Goal: Task Accomplishment & Management: Manage account settings

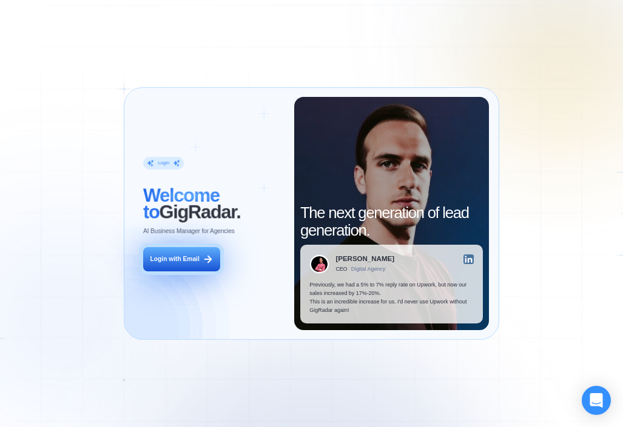
drag, startPoint x: 0, startPoint y: 0, endPoint x: 178, endPoint y: 259, distance: 314.3
click at [178, 259] on div "Login with Email" at bounding box center [174, 259] width 49 height 8
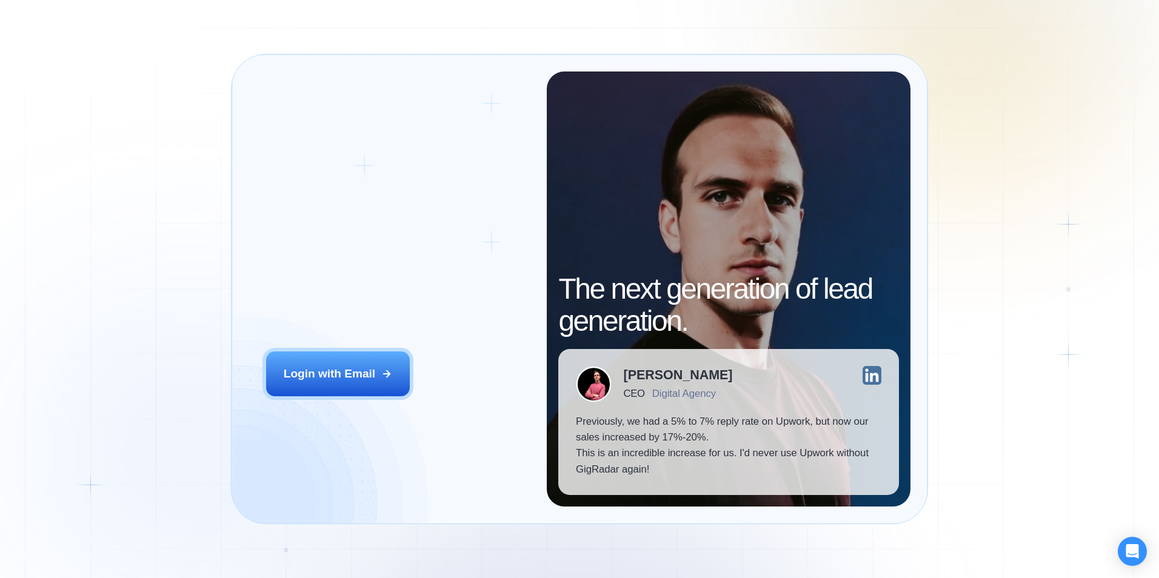
click at [213, 338] on div "Login ‍ Welcome to GigRadar. AI Business Manager for Agencies Login with Email …" at bounding box center [579, 289] width 1159 height 578
click at [321, 349] on div "Login ‍ Welcome to GigRadar. AI Business Manager for Agencies Login with Email" at bounding box center [398, 289] width 298 height 435
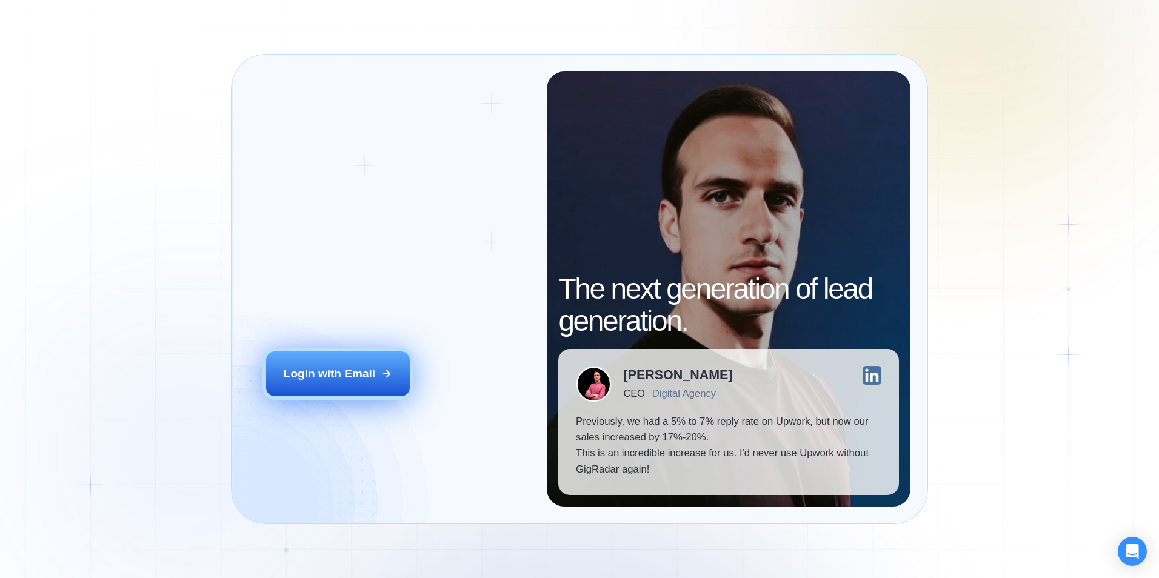
click at [326, 367] on div "Login with Email" at bounding box center [330, 374] width 92 height 16
